Goal: Information Seeking & Learning: Learn about a topic

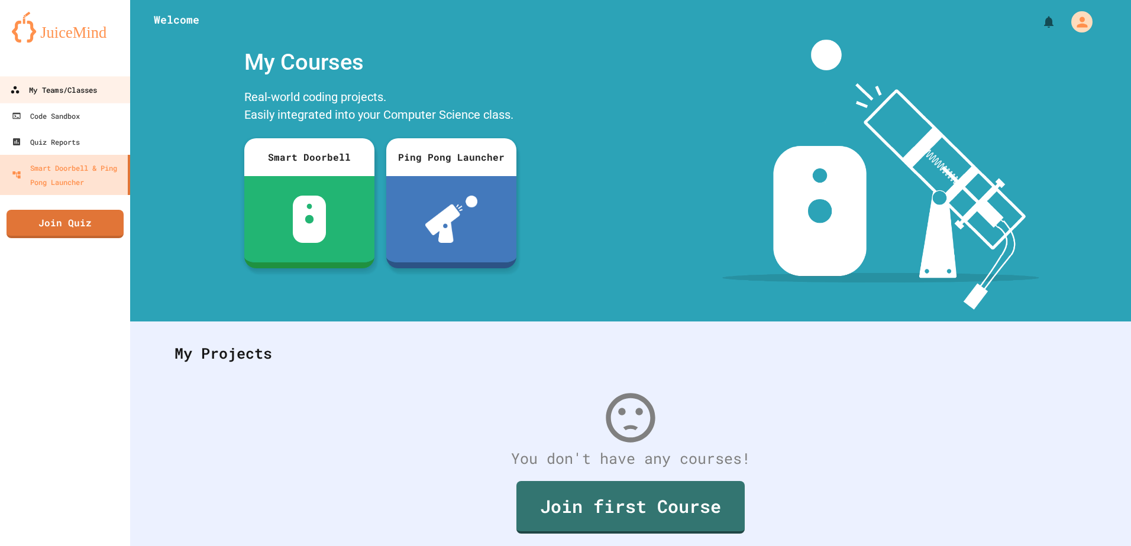
click at [33, 88] on div "My Teams/Classes" at bounding box center [53, 90] width 87 height 15
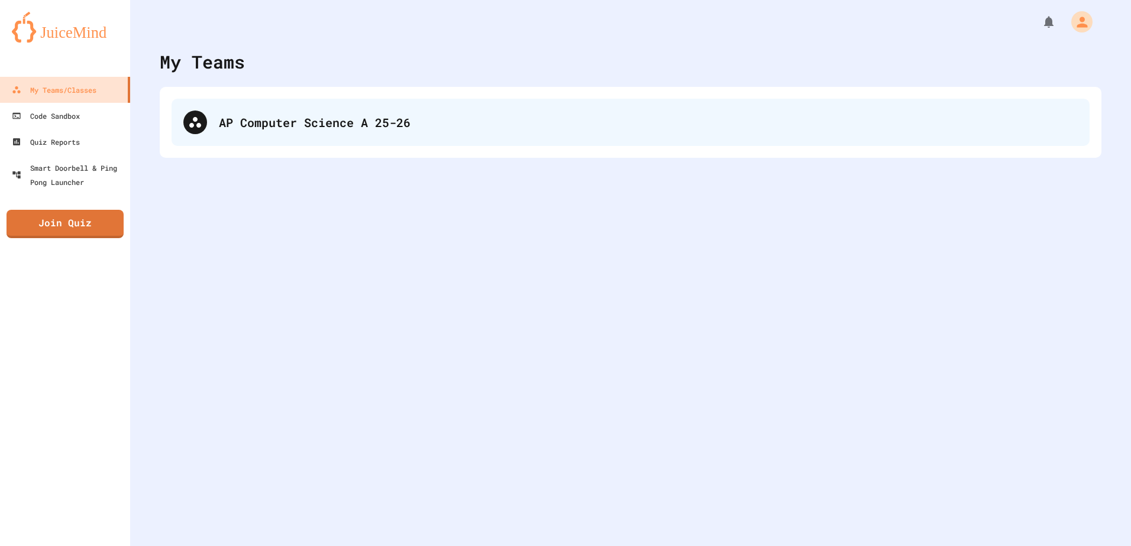
click at [341, 115] on div "AP Computer Science A 25-26" at bounding box center [648, 123] width 859 height 18
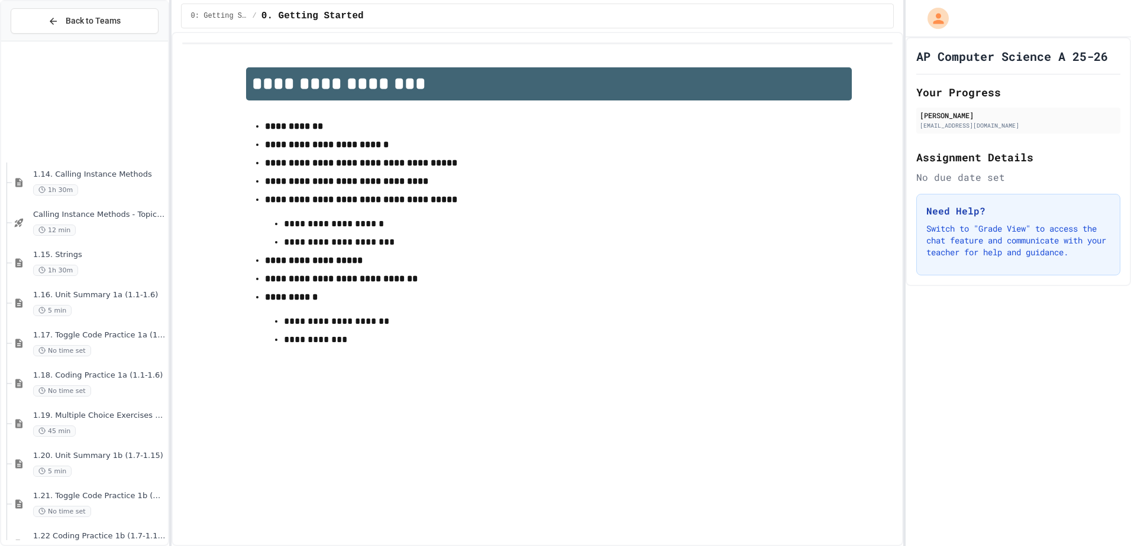
scroll to position [731, 0]
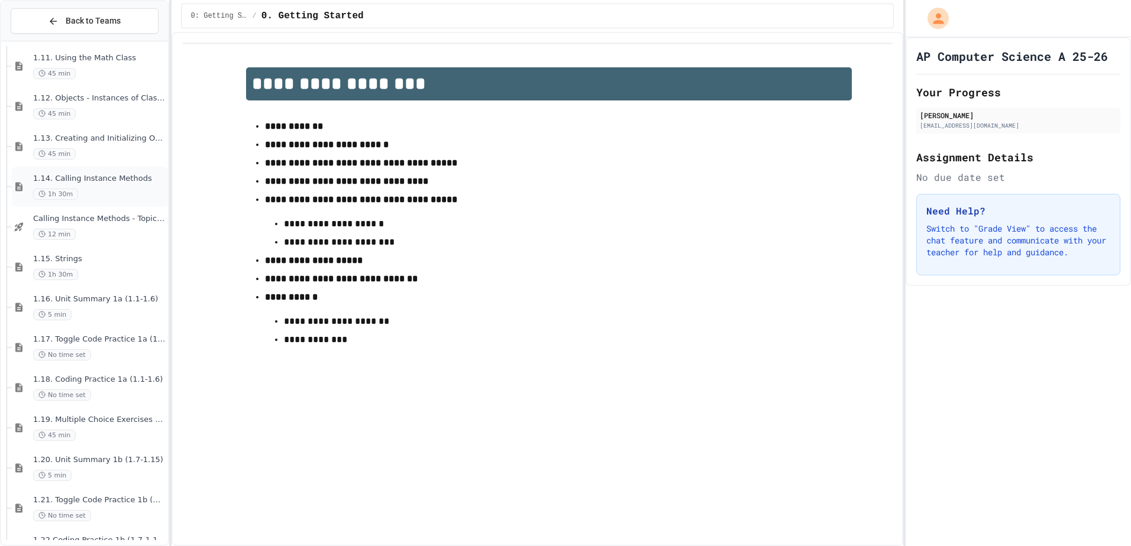
click at [116, 180] on span "1.14. Calling Instance Methods" at bounding box center [99, 179] width 132 height 10
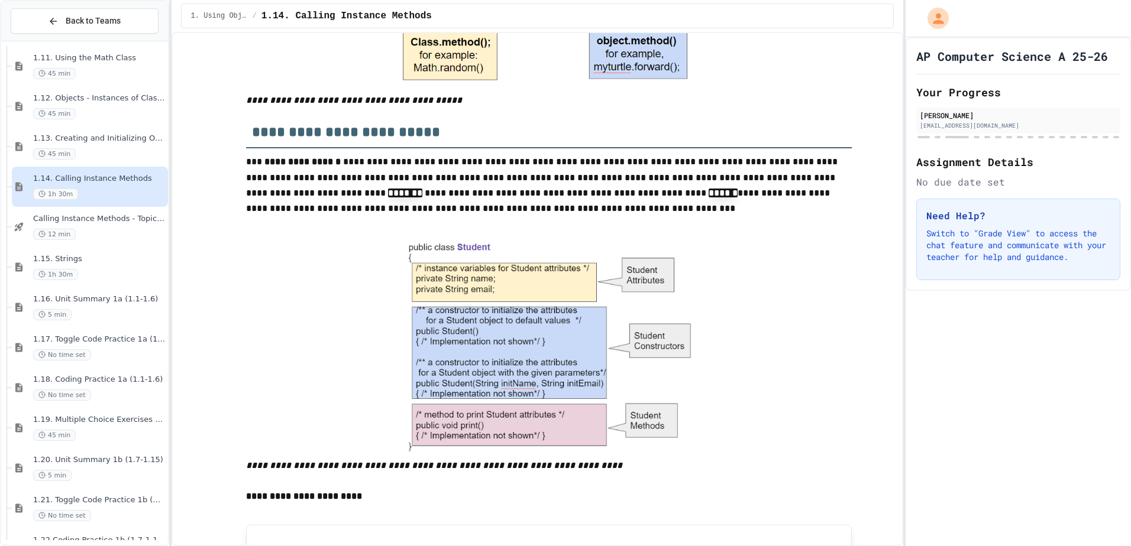
scroll to position [591, 0]
